Goal: Information Seeking & Learning: Learn about a topic

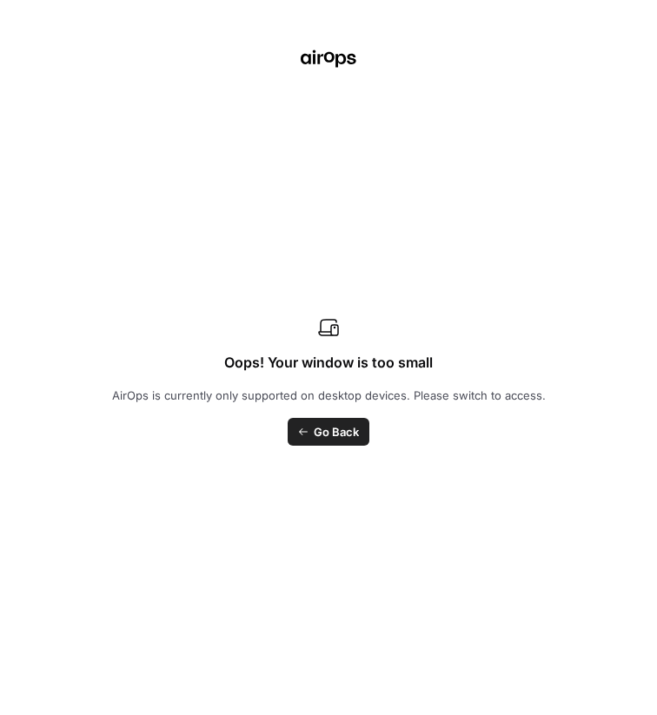
click at [213, 295] on div "Oops! Your window is too small AirOps is currently only supported on desktop de…" at bounding box center [328, 357] width 657 height 715
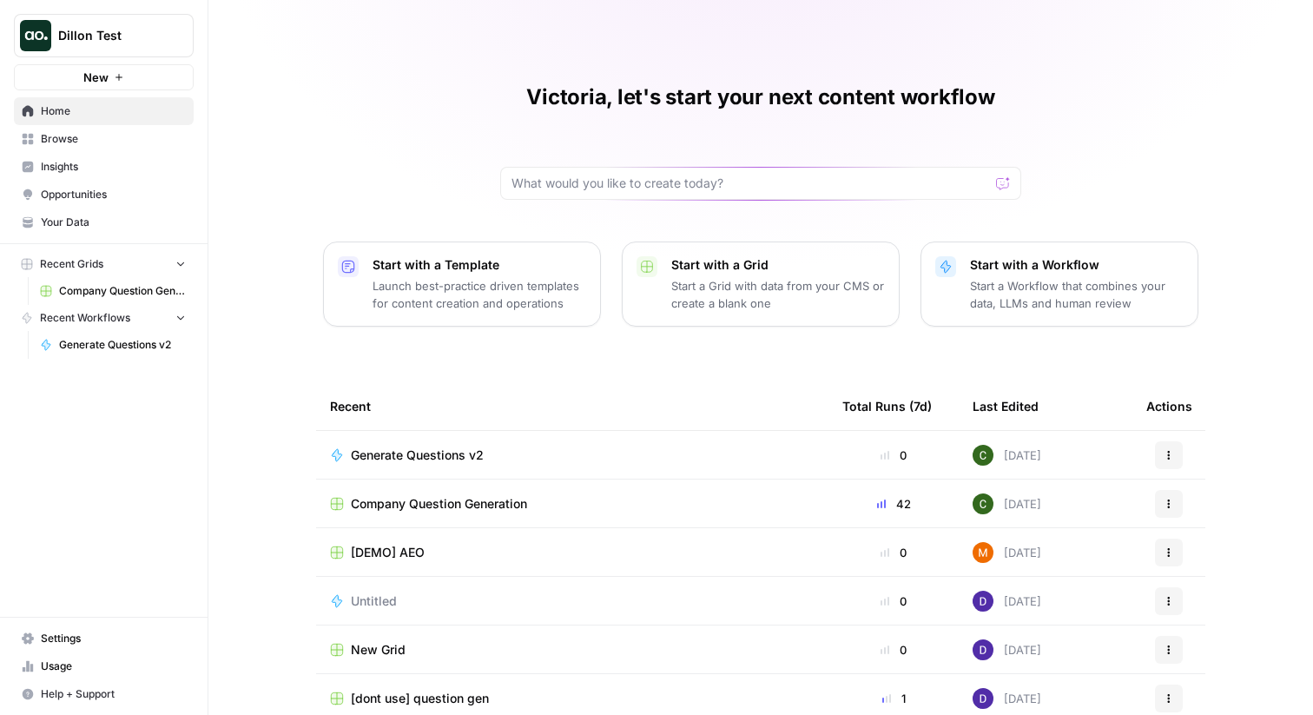
click at [45, 177] on link "Insights" at bounding box center [104, 167] width 180 height 28
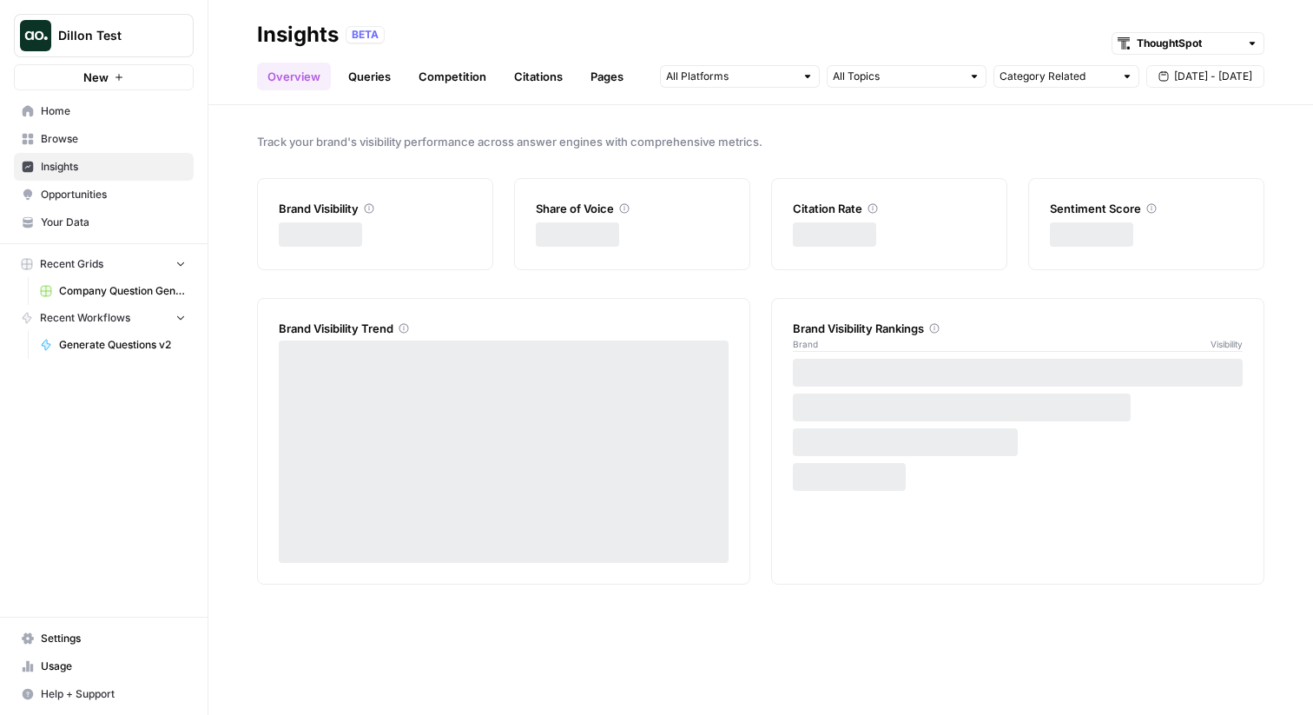
click at [459, 70] on link "Competition" at bounding box center [452, 77] width 89 height 28
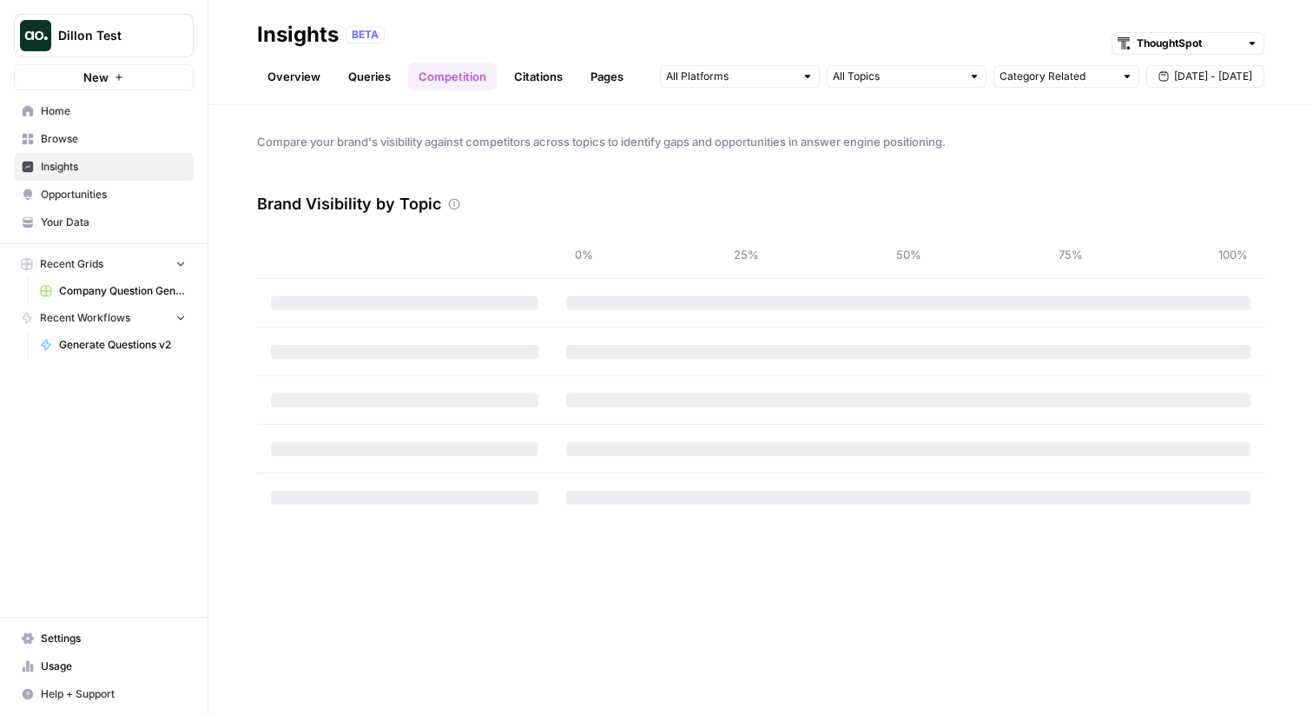
click at [509, 158] on div "Compare your brand's visibility against competitors across topics to identify g…" at bounding box center [760, 410] width 1105 height 610
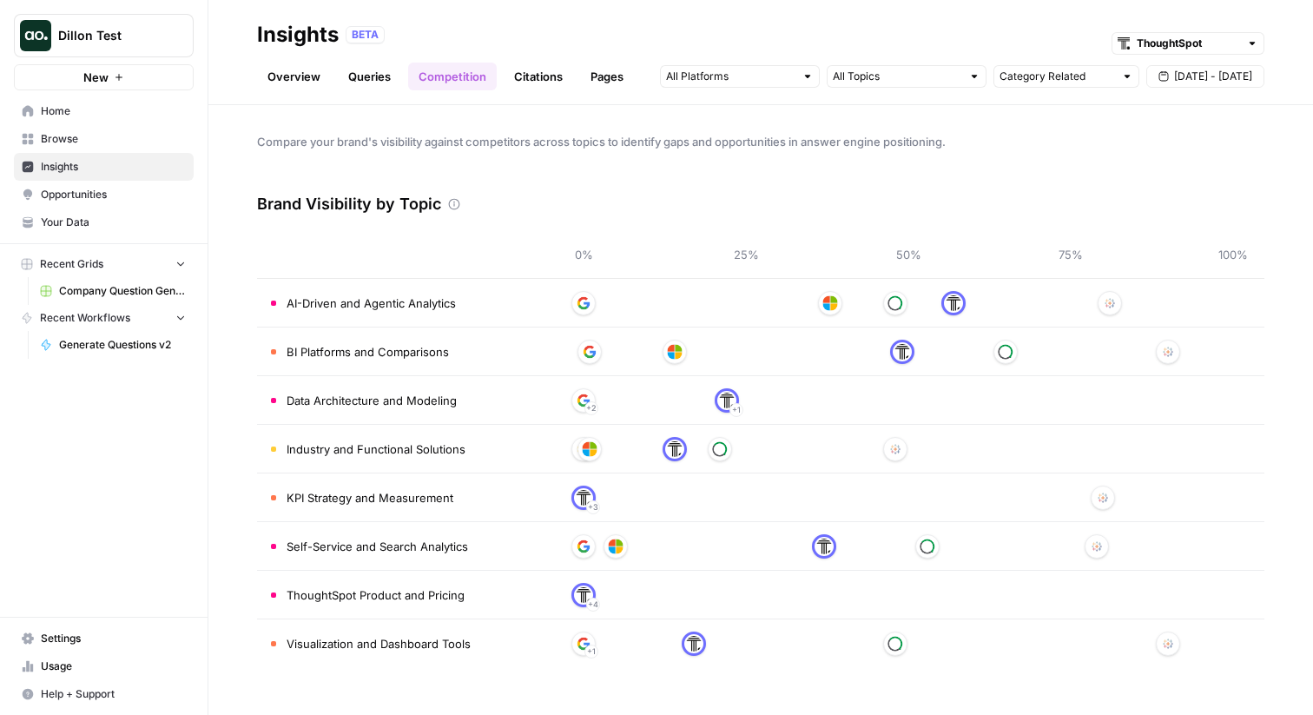
click at [591, 88] on link "Pages" at bounding box center [607, 77] width 54 height 28
